Goal: Register for event/course

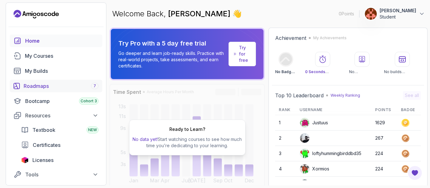
click at [63, 84] on div "Roadmaps 7" at bounding box center [61, 86] width 75 height 8
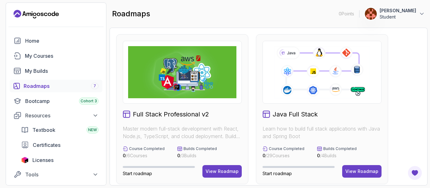
scroll to position [38, 0]
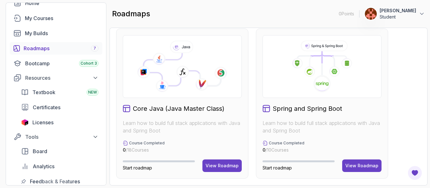
scroll to position [479, 0]
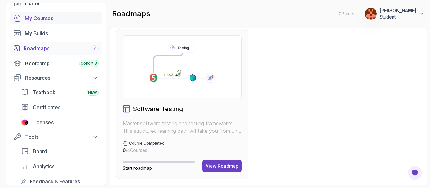
click at [53, 18] on div "My Courses" at bounding box center [62, 18] width 74 height 8
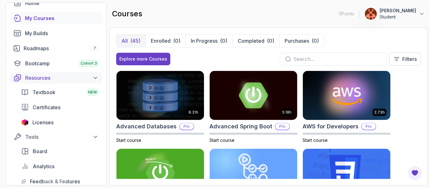
click at [42, 80] on div "Resources" at bounding box center [61, 78] width 73 height 8
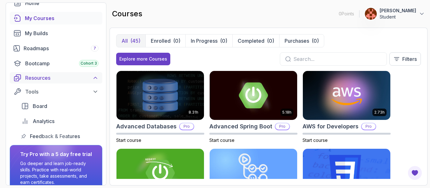
click at [42, 80] on div "Resources" at bounding box center [61, 78] width 73 height 8
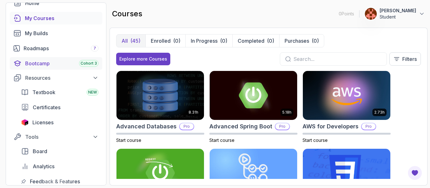
click at [58, 64] on div "Bootcamp Cohort 3" at bounding box center [61, 64] width 73 height 8
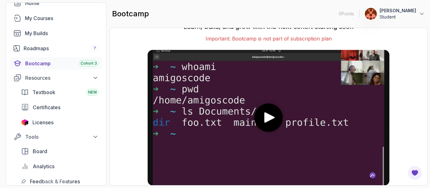
click at [418, 126] on div "Join the Bootcamp Cohort 3 Learn, build, and grow with the next cohort starting…" at bounding box center [268, 106] width 305 height 145
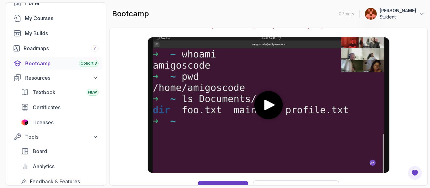
scroll to position [21, 0]
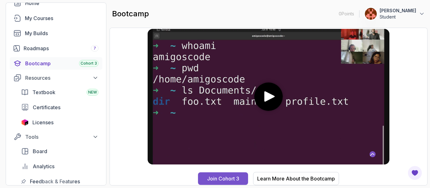
click at [226, 179] on div "Join Cohort 3" at bounding box center [223, 179] width 32 height 8
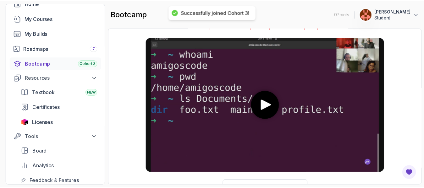
scroll to position [29, 0]
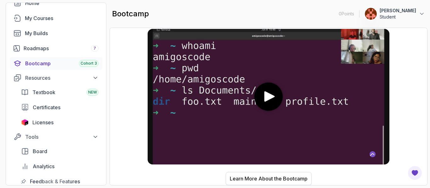
click at [226, 178] on button "Learn More About the Bootcamp" at bounding box center [269, 178] width 86 height 13
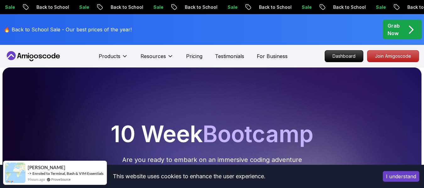
click at [393, 174] on button "I understand" at bounding box center [401, 176] width 36 height 11
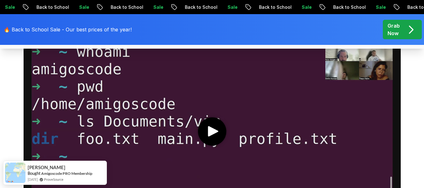
scroll to position [365, 0]
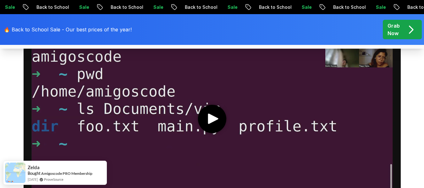
click at [216, 120] on icon "play" at bounding box center [213, 119] width 10 height 10
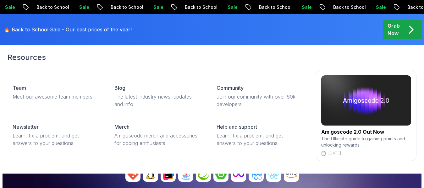
scroll to position [38, 0]
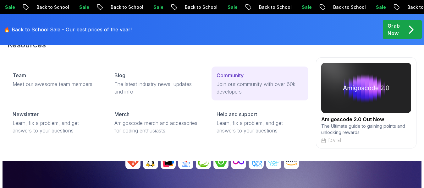
click at [227, 85] on p "Join our community with over 60k developers" at bounding box center [260, 88] width 87 height 15
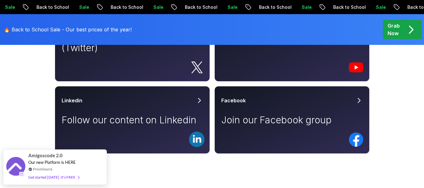
scroll to position [428, 0]
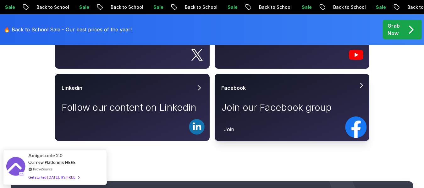
click at [229, 129] on p "Join" at bounding box center [229, 130] width 10 height 8
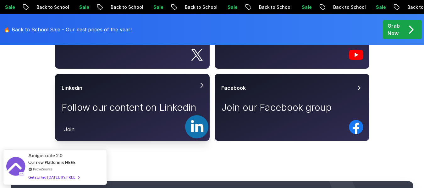
click at [196, 121] on rect at bounding box center [196, 126] width 23 height 23
click at [194, 129] on rect at bounding box center [196, 126] width 23 height 23
